Goal: Task Accomplishment & Management: Use online tool/utility

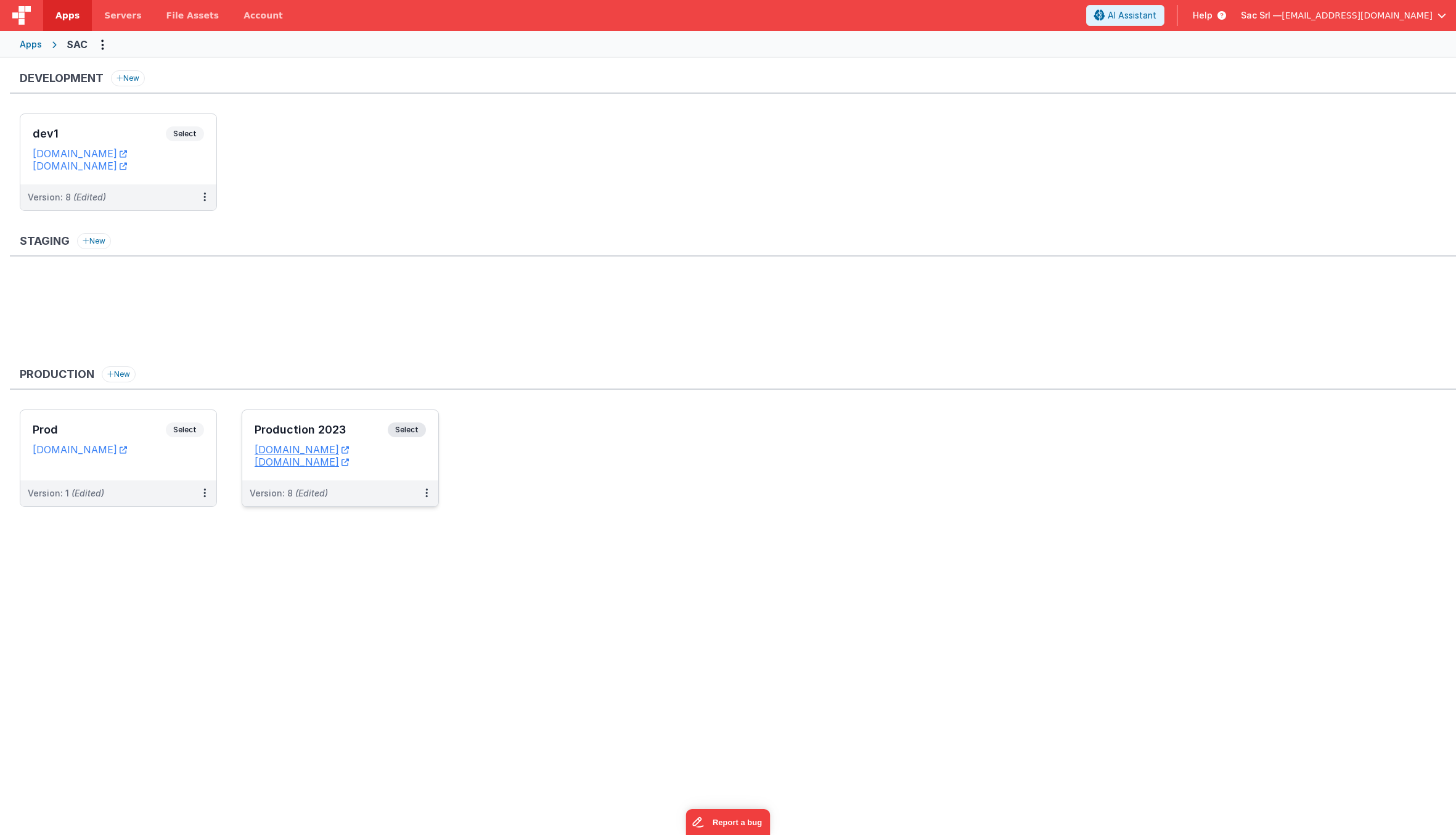
click at [427, 457] on div "Production 2023 Select URLs sac.nodisorder.app sacprod.fmbetterforms.com" at bounding box center [340, 445] width 196 height 71
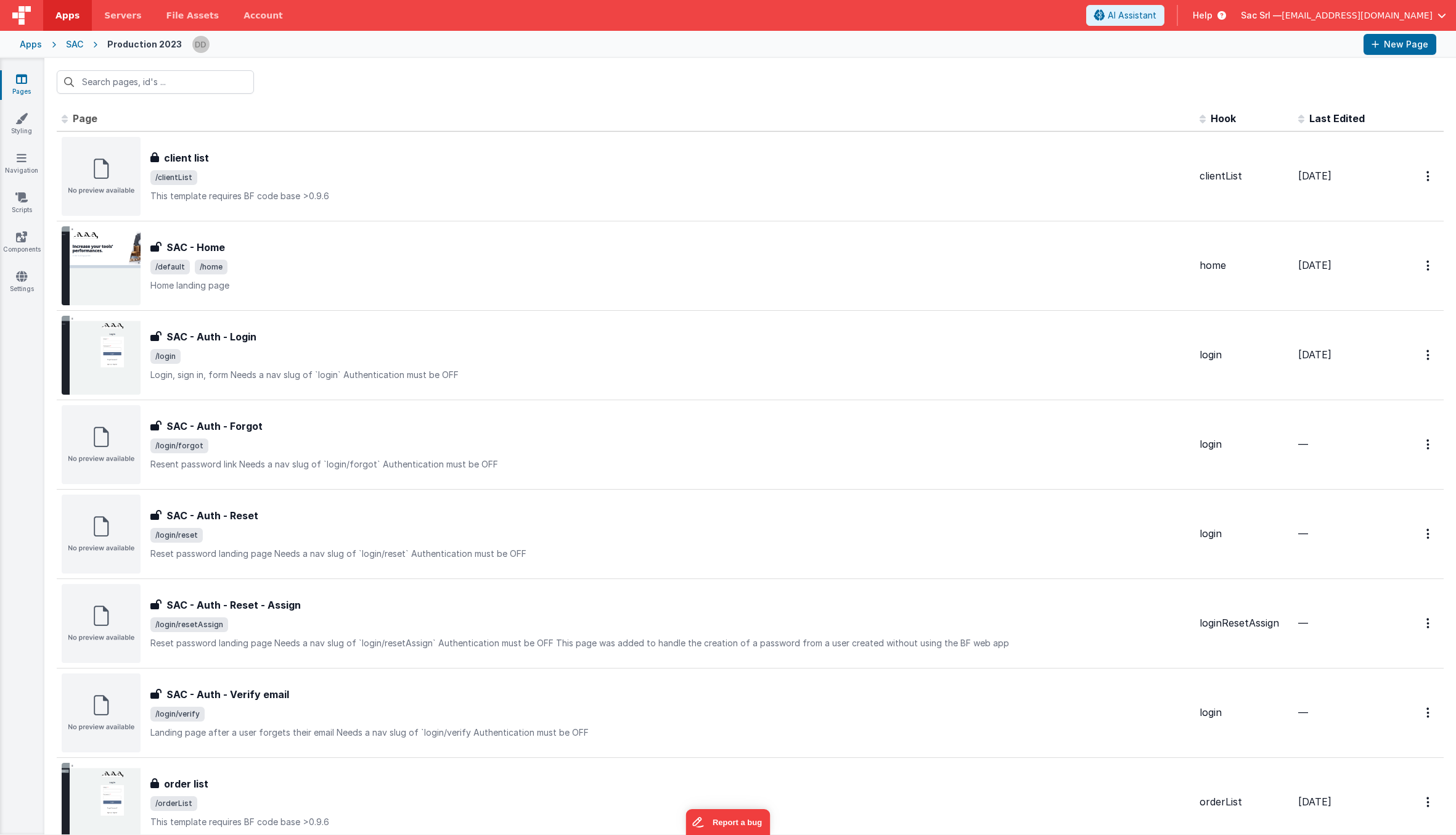
click at [74, 48] on div "SAC" at bounding box center [74, 44] width 18 height 12
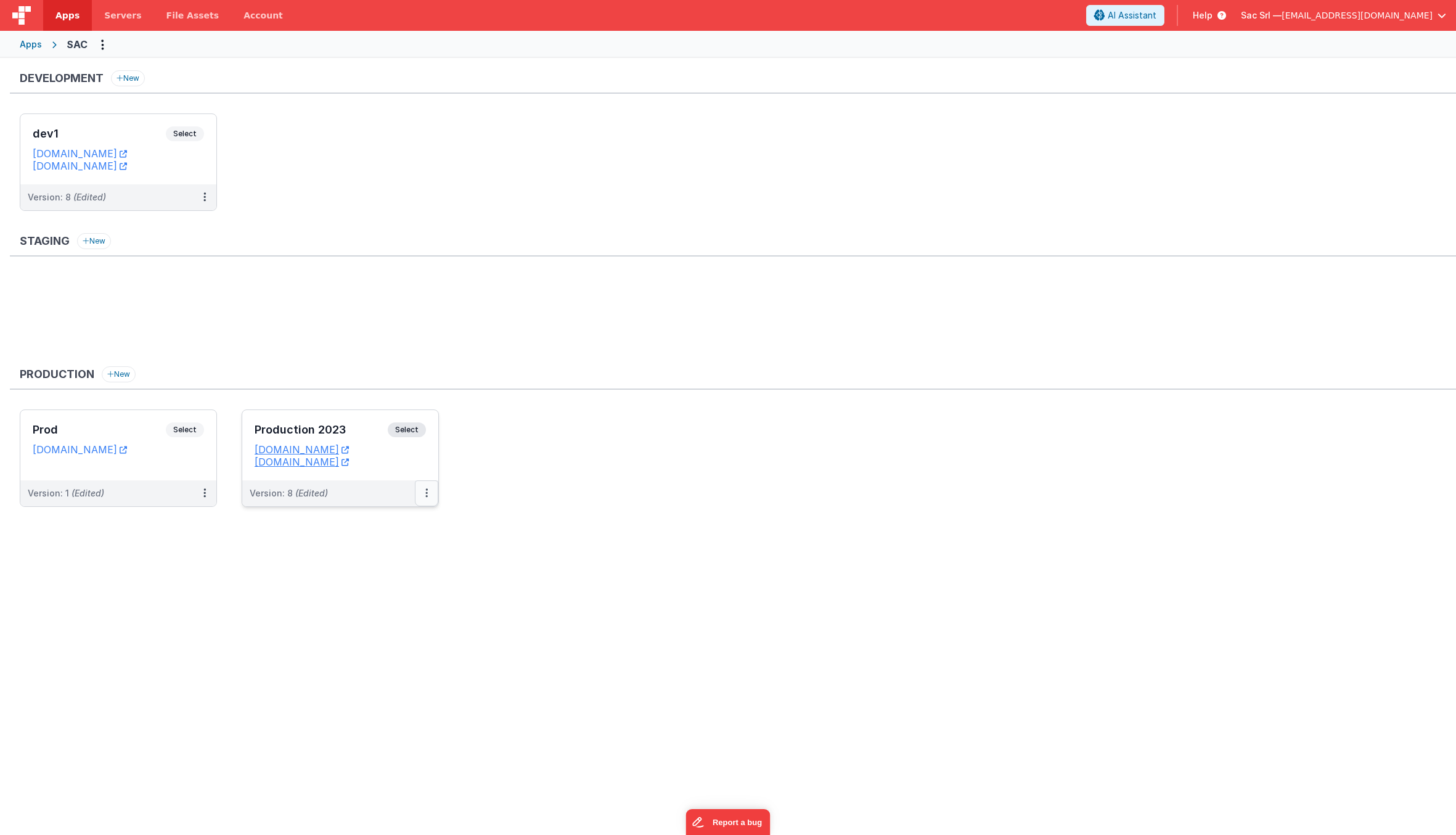
click at [425, 493] on icon at bounding box center [426, 493] width 2 height 1
click at [382, 531] on link "Edit" at bounding box center [384, 521] width 109 height 22
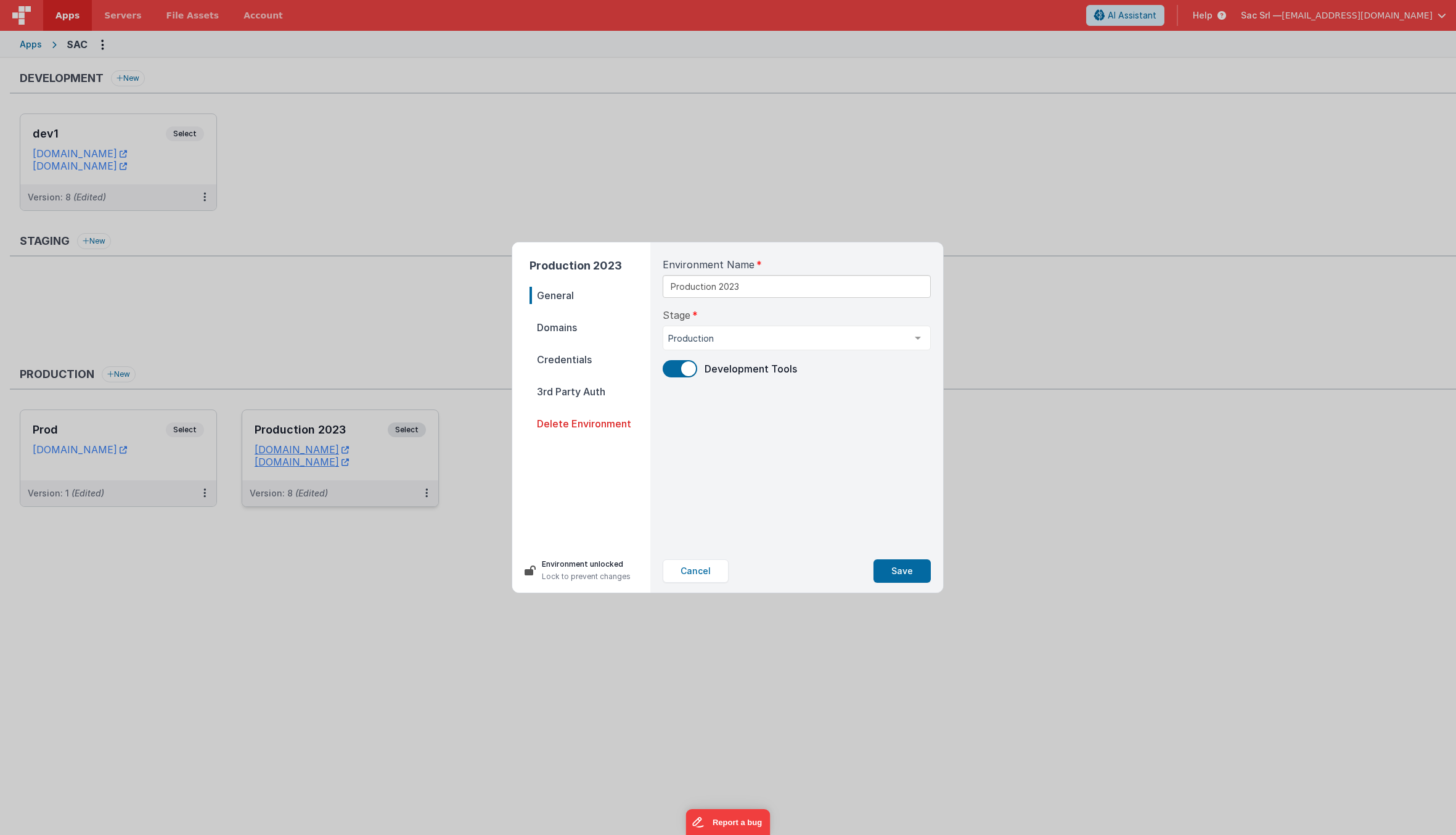
click at [670, 374] on span at bounding box center [680, 369] width 34 height 18
click at [899, 578] on button "Save" at bounding box center [902, 570] width 57 height 24
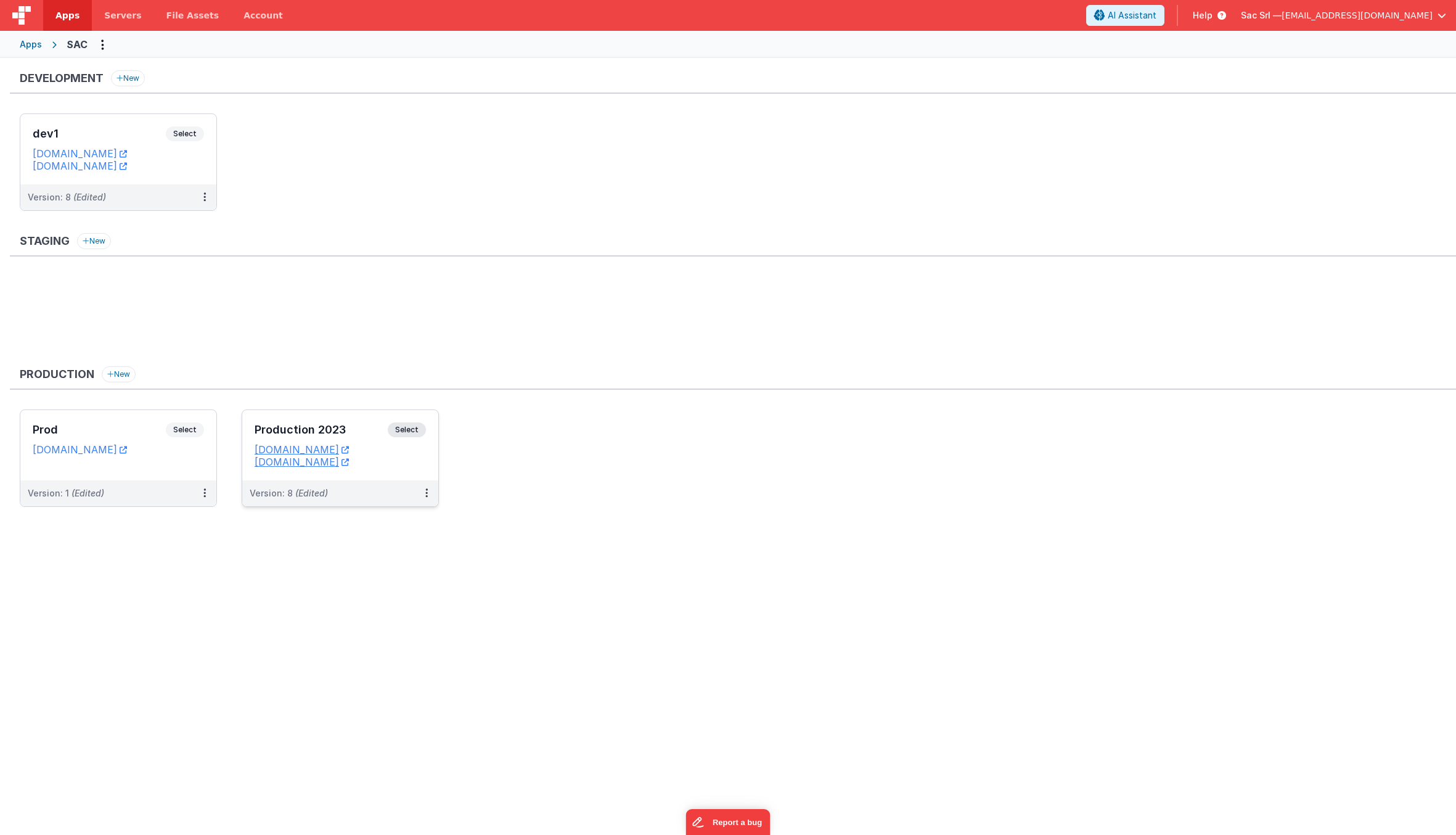
click at [460, 561] on div "Development New dev1 Select URLs sactools.nodisorder.app sacdev.fmbetterforms.c…" at bounding box center [728, 445] width 1456 height 774
click at [421, 456] on dd "sacprod.fmbetterforms.com" at bounding box center [340, 462] width 172 height 12
